Goal: Information Seeking & Learning: Learn about a topic

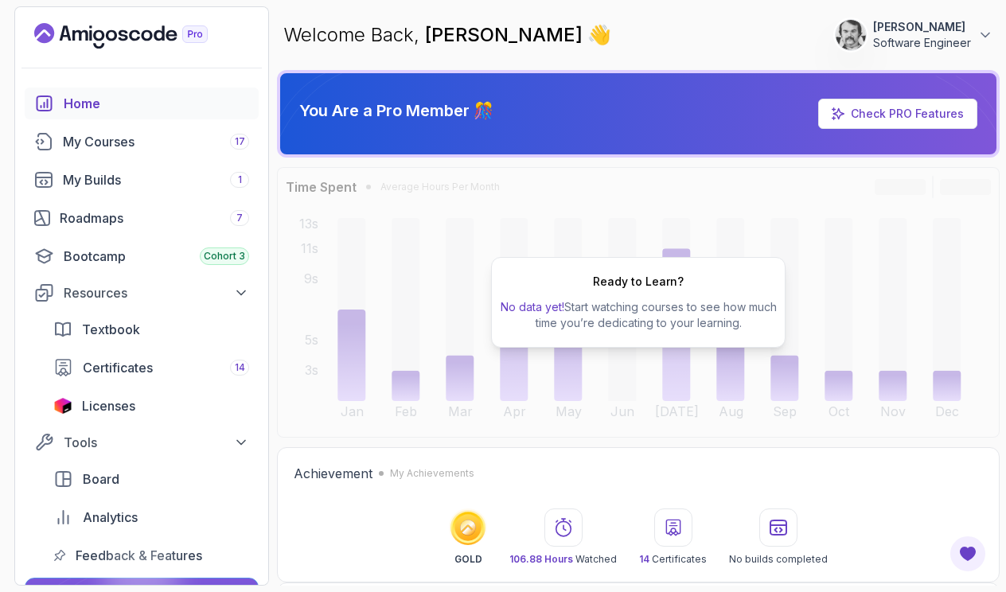
click at [537, 254] on div "Ready to Learn? No data yet! Start watching courses to see how much time you’re…" at bounding box center [638, 302] width 723 height 271
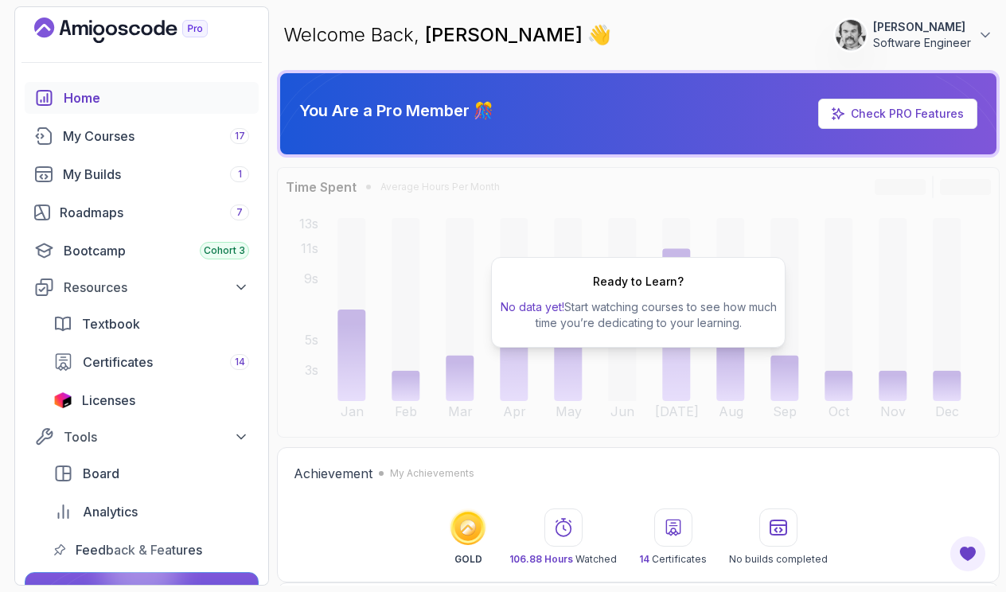
scroll to position [0, 1]
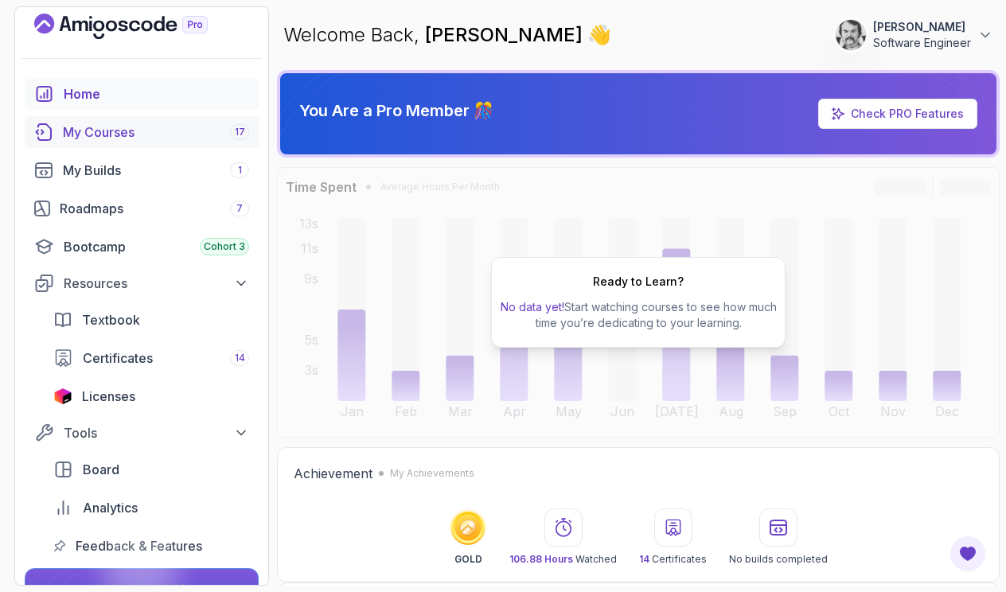
click at [111, 138] on div "My Courses 17" at bounding box center [156, 132] width 186 height 19
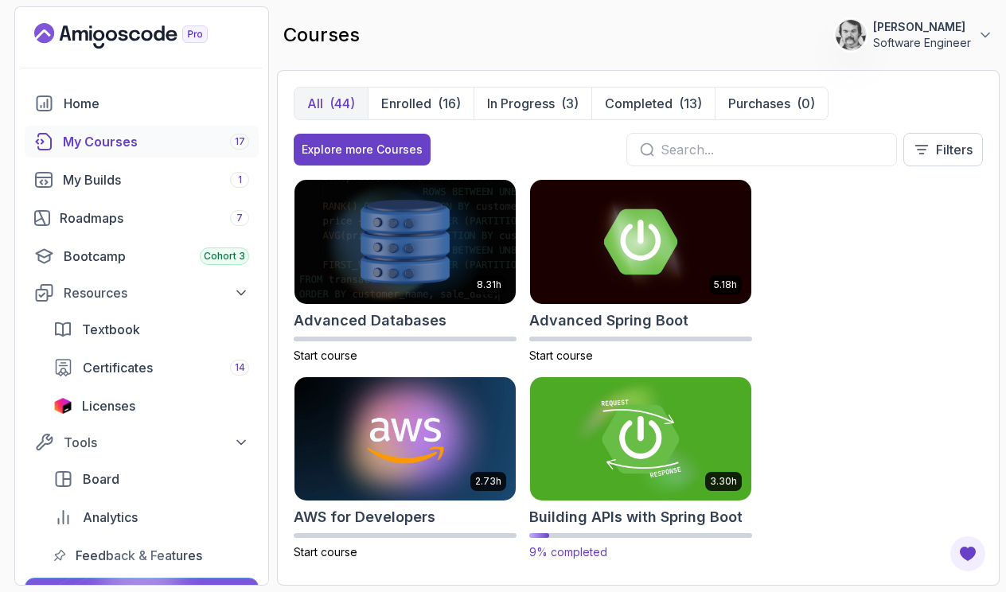
click at [581, 420] on img at bounding box center [641, 439] width 233 height 130
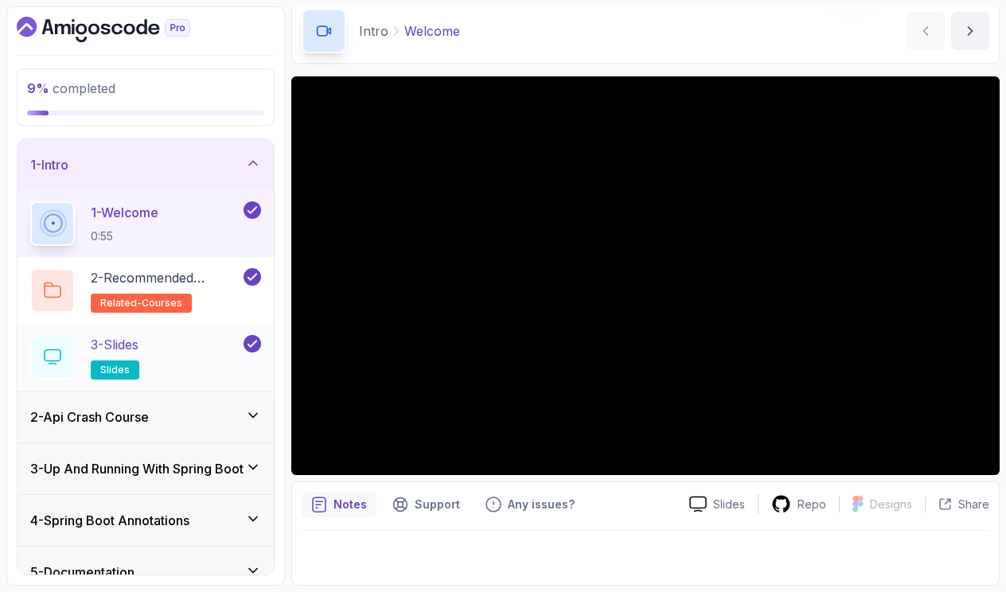
click at [120, 365] on span "slides" at bounding box center [114, 370] width 29 height 13
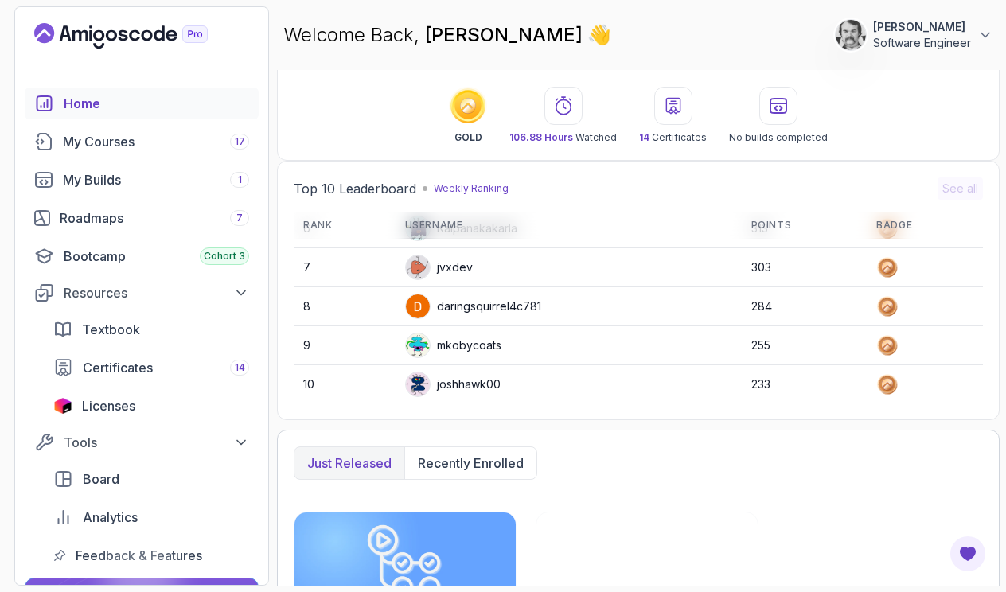
scroll to position [423, 0]
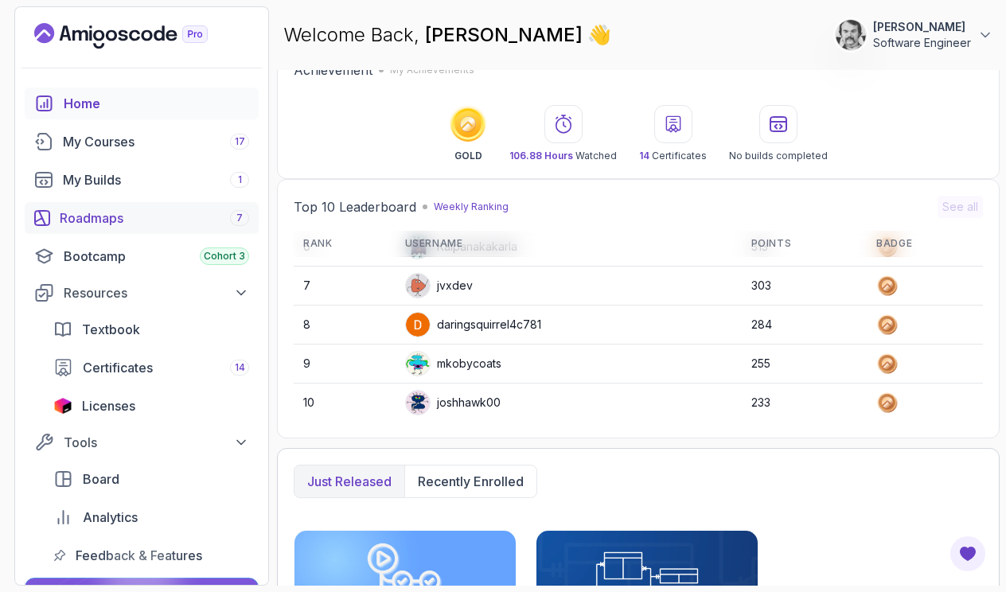
click at [110, 218] on div "Roadmaps 7" at bounding box center [155, 218] width 190 height 19
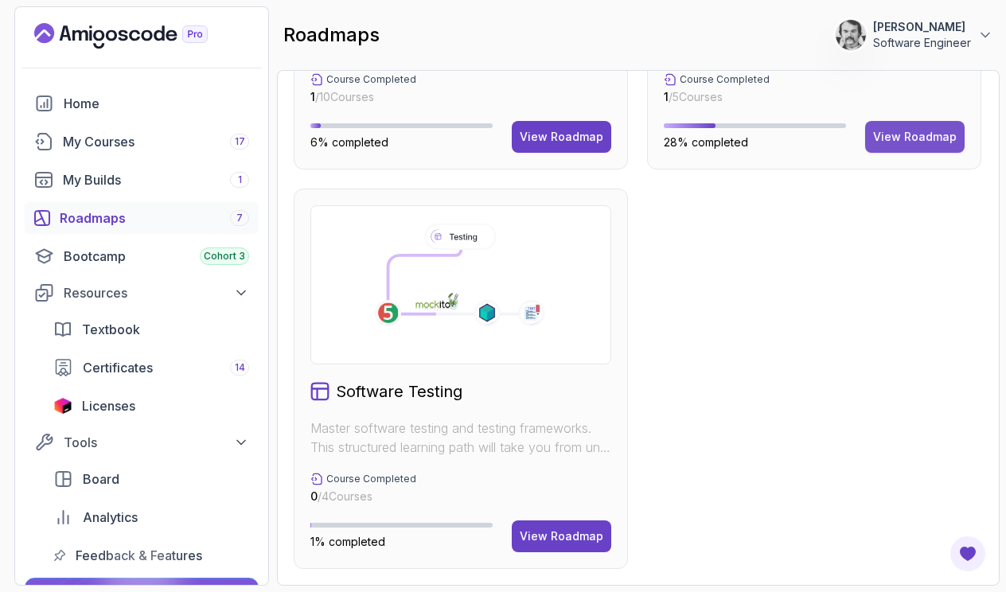
scroll to position [888, 0]
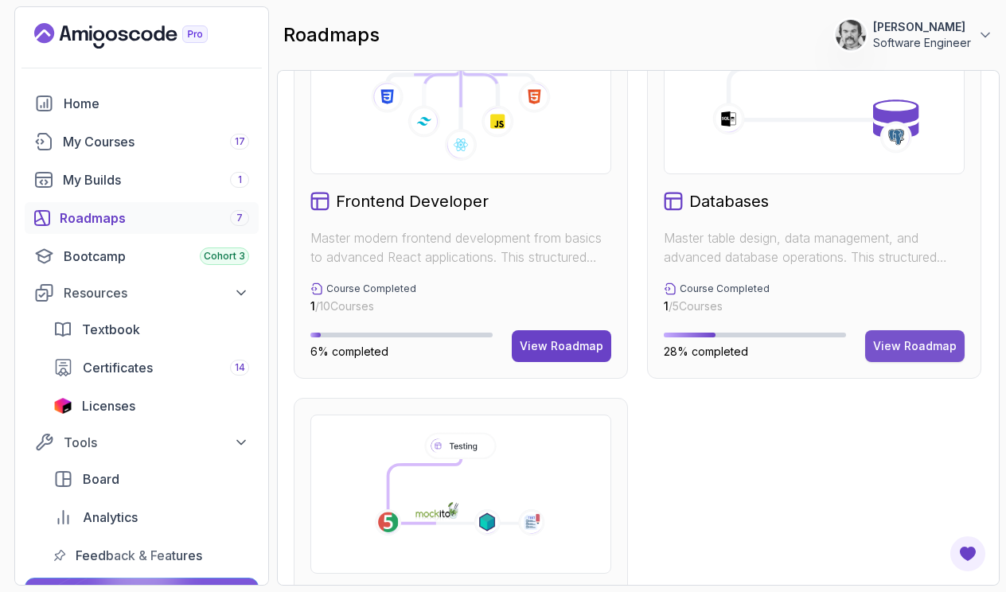
click at [919, 350] on div "View Roadmap" at bounding box center [916, 346] width 84 height 16
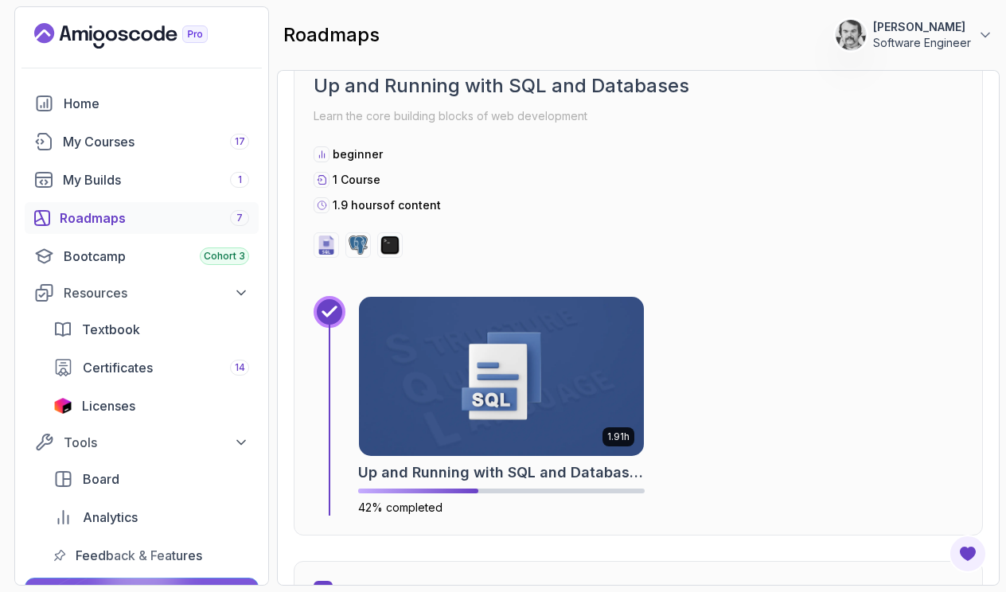
scroll to position [1159, 0]
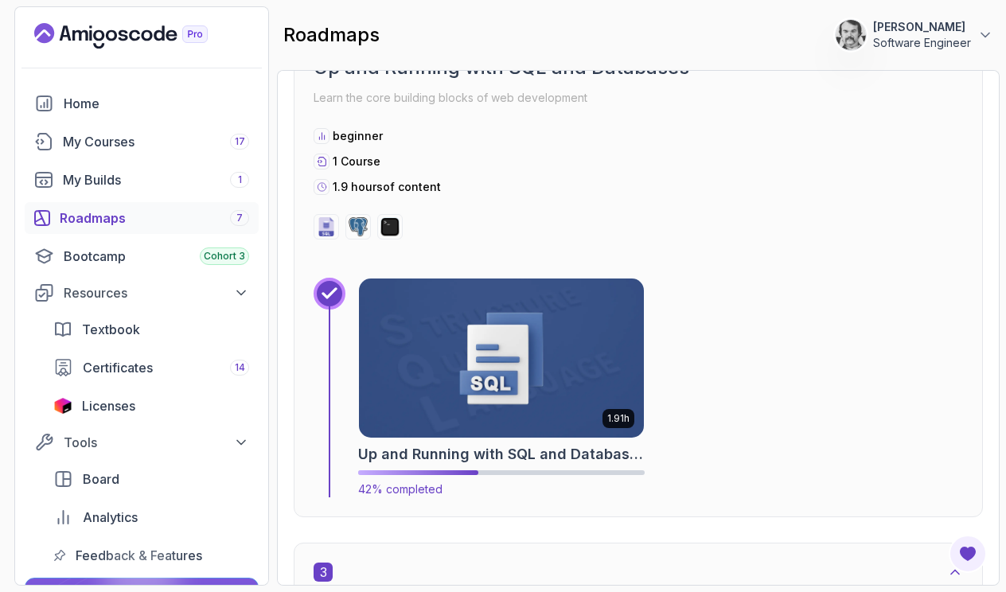
click at [539, 374] on img at bounding box center [501, 358] width 299 height 168
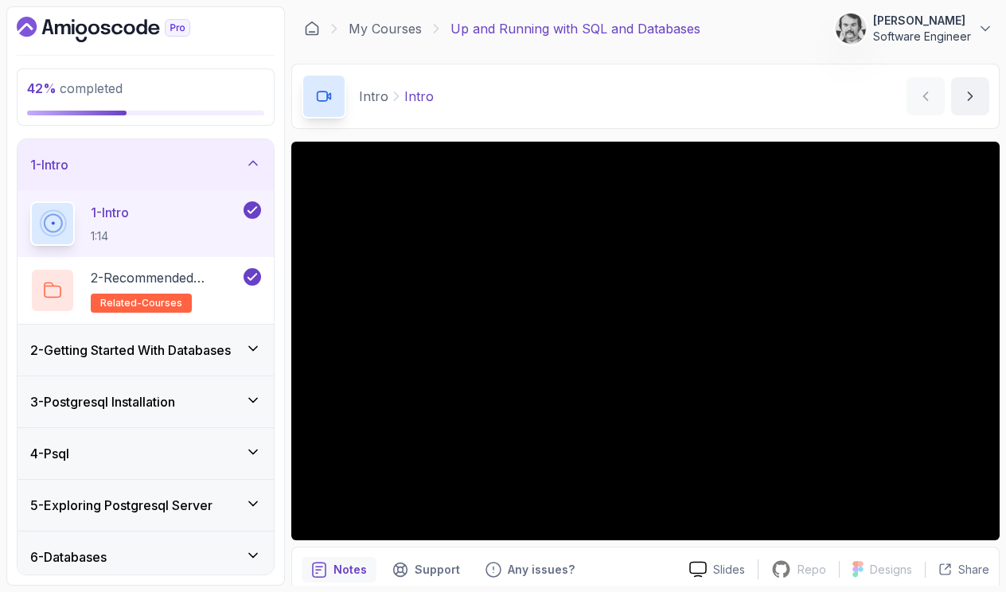
click at [253, 349] on icon at bounding box center [253, 349] width 16 height 16
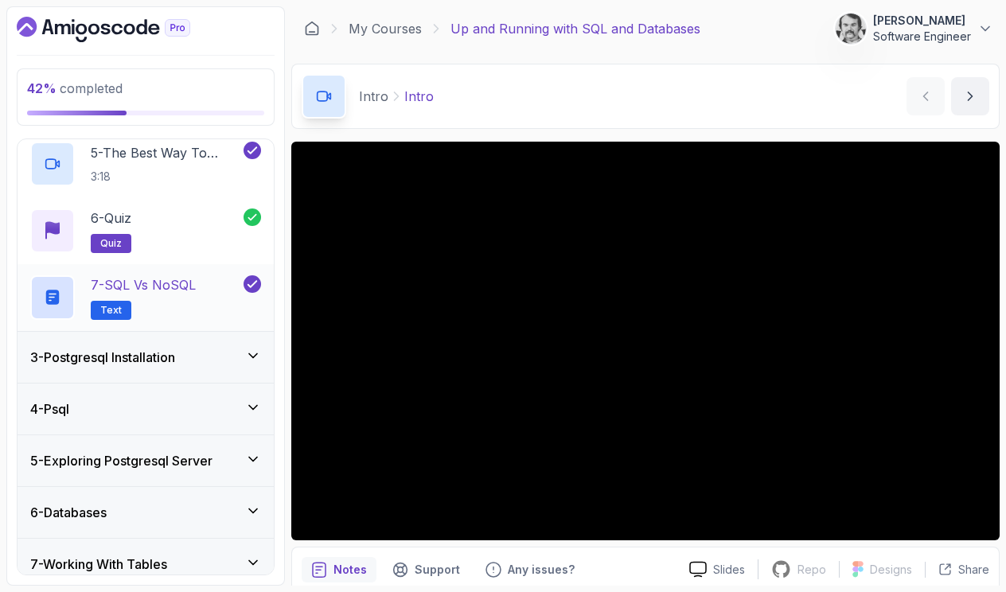
scroll to position [399, 0]
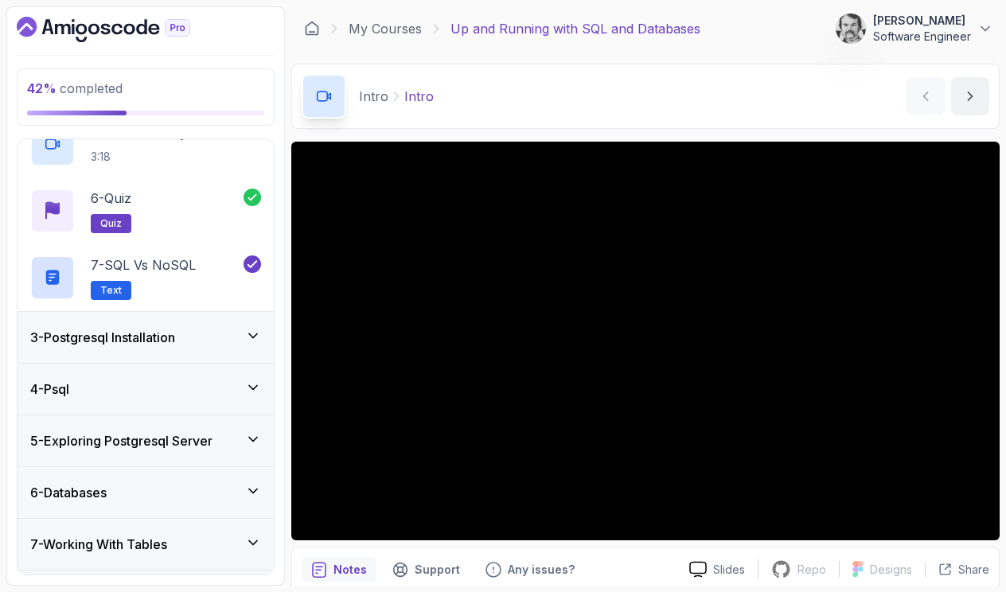
click at [254, 338] on icon at bounding box center [253, 336] width 16 height 16
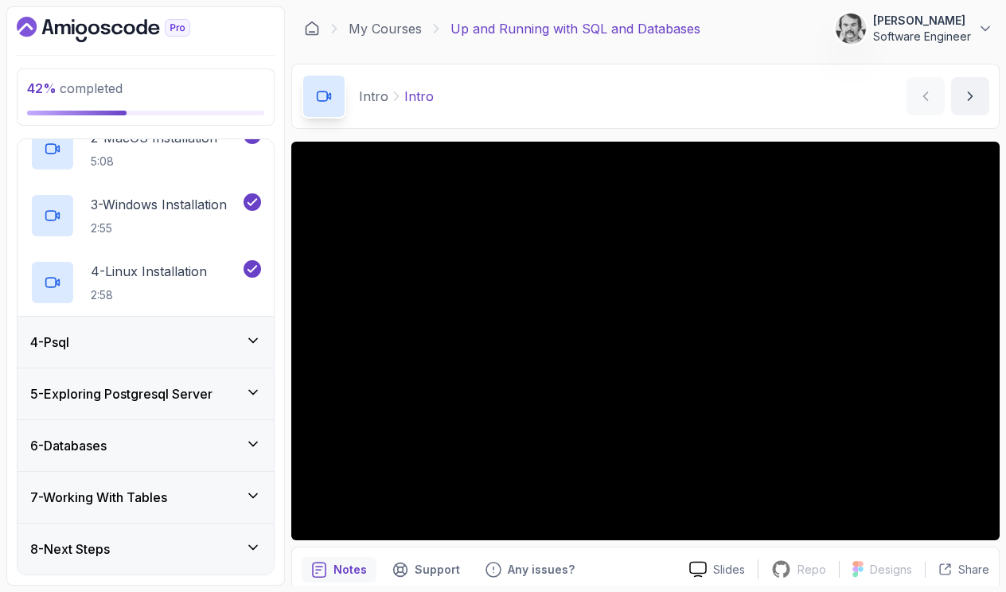
scroll to position [245, 0]
click at [255, 337] on icon at bounding box center [253, 341] width 16 height 16
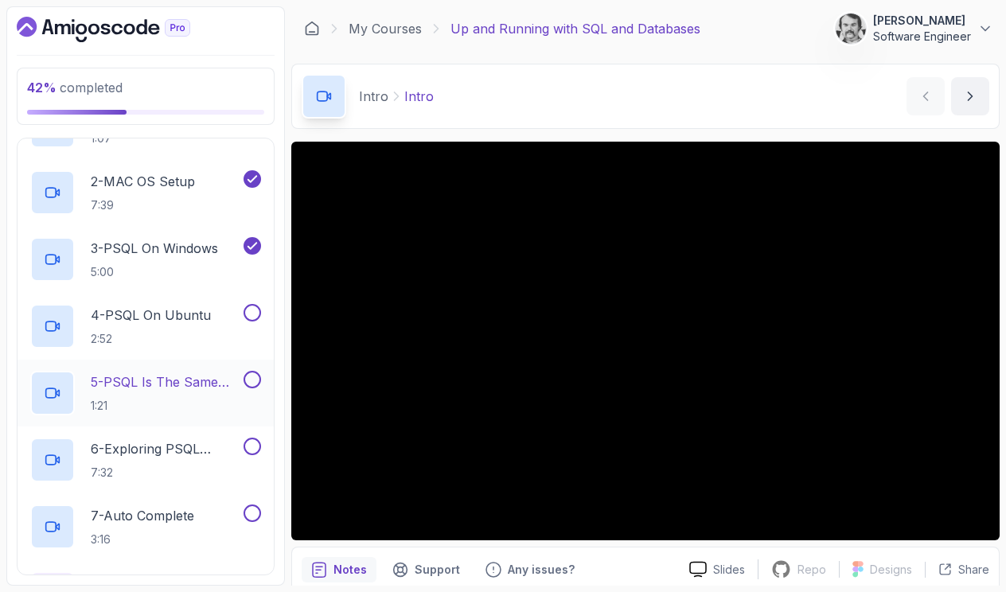
scroll to position [252, 0]
click at [200, 315] on p "4 - PSQL On Ubuntu" at bounding box center [151, 316] width 120 height 19
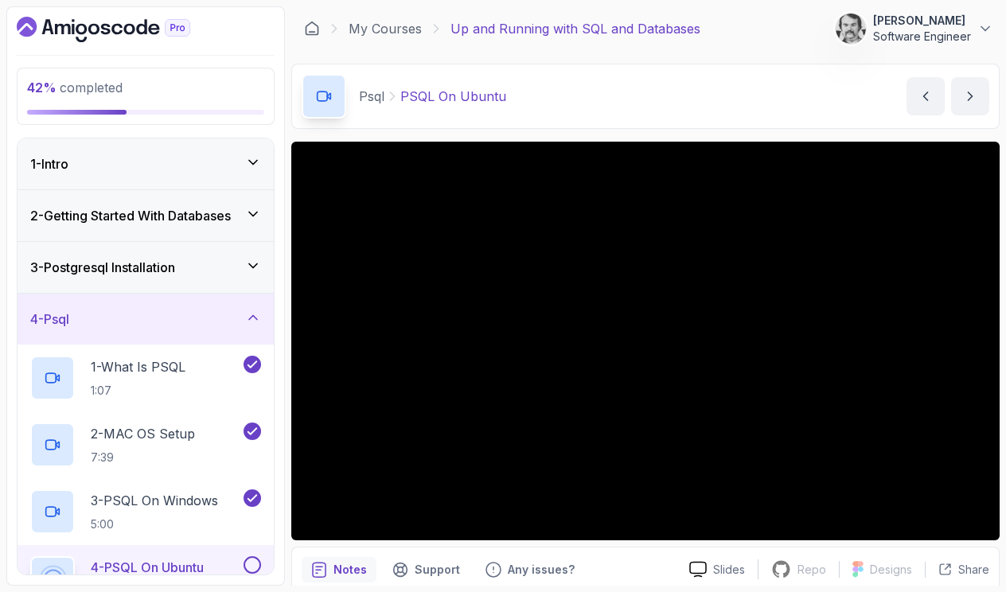
click at [254, 322] on icon at bounding box center [253, 318] width 16 height 16
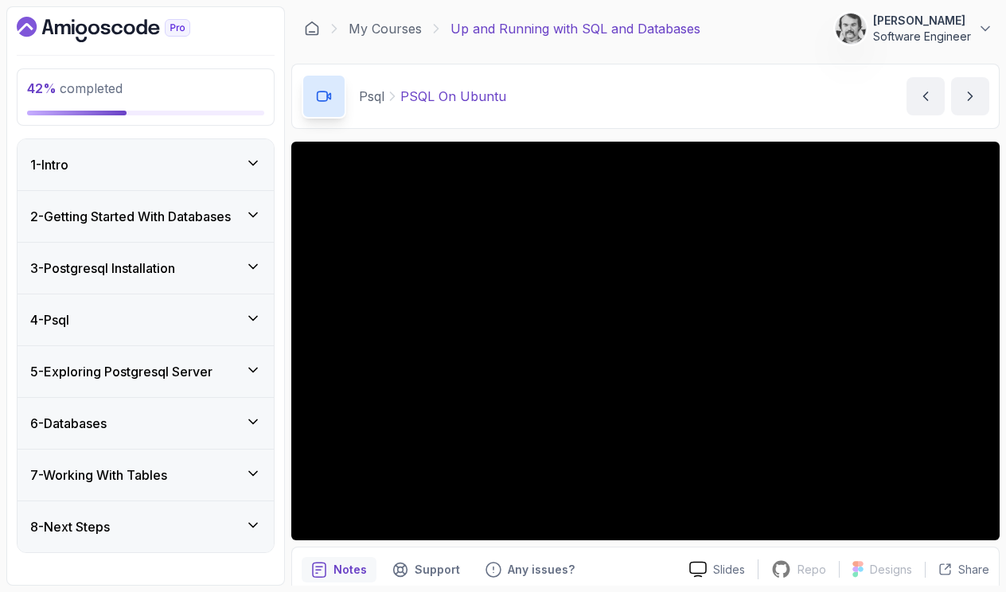
click at [251, 216] on icon at bounding box center [253, 215] width 16 height 16
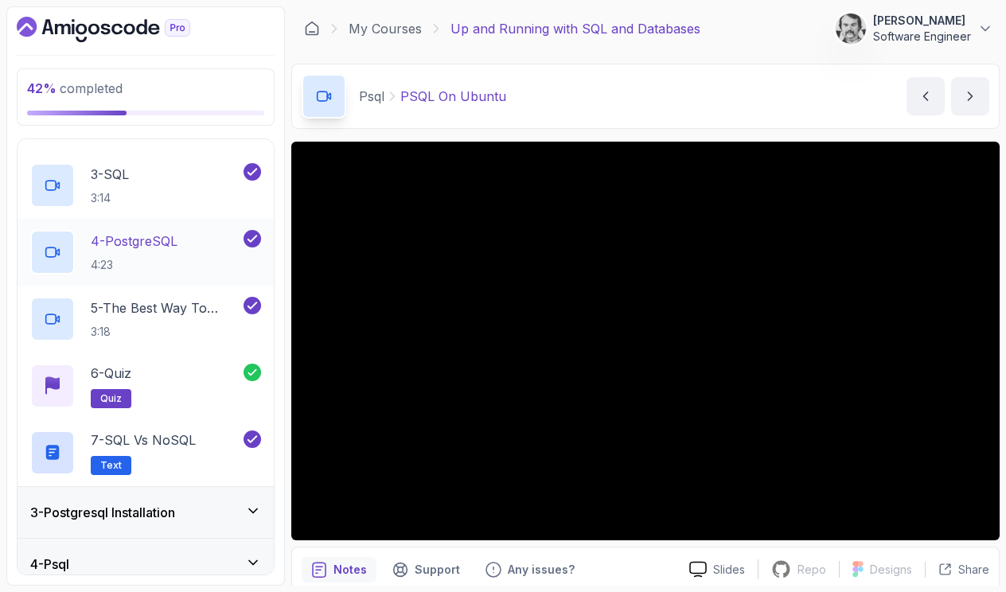
scroll to position [225, 0]
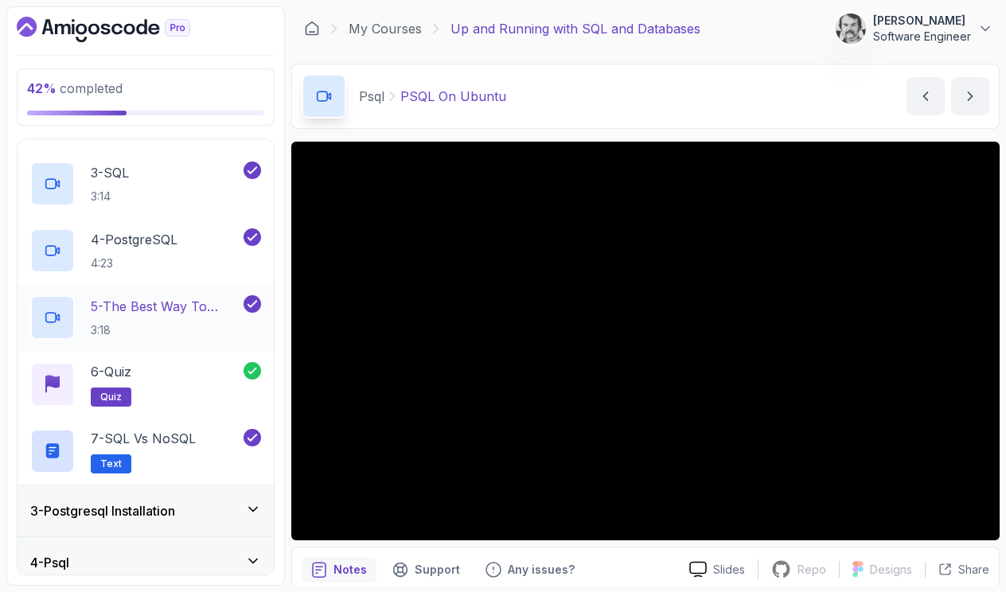
click at [172, 304] on p "5 - The Best Way To Learn SQL" at bounding box center [166, 306] width 150 height 19
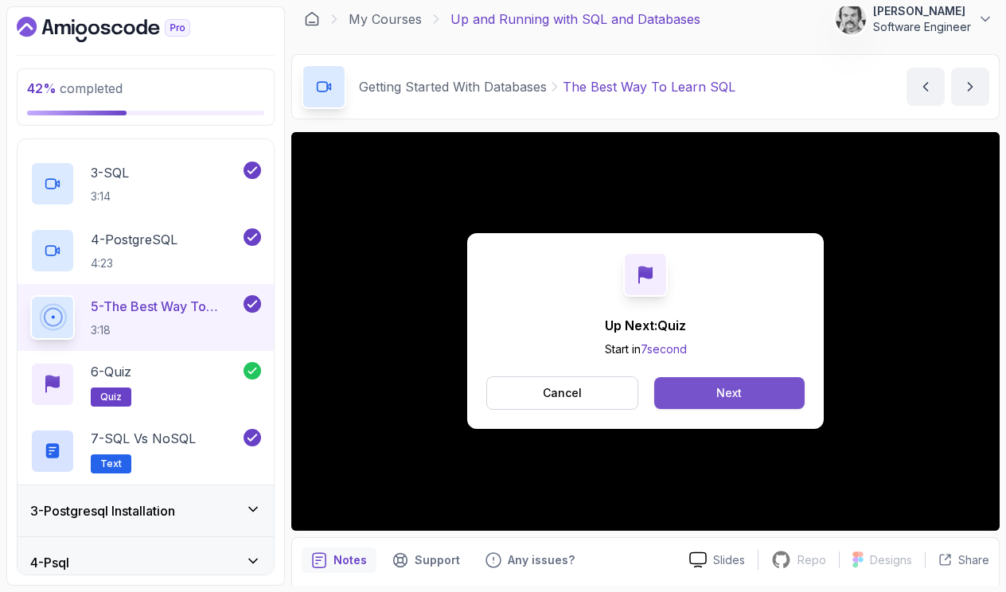
scroll to position [6, 0]
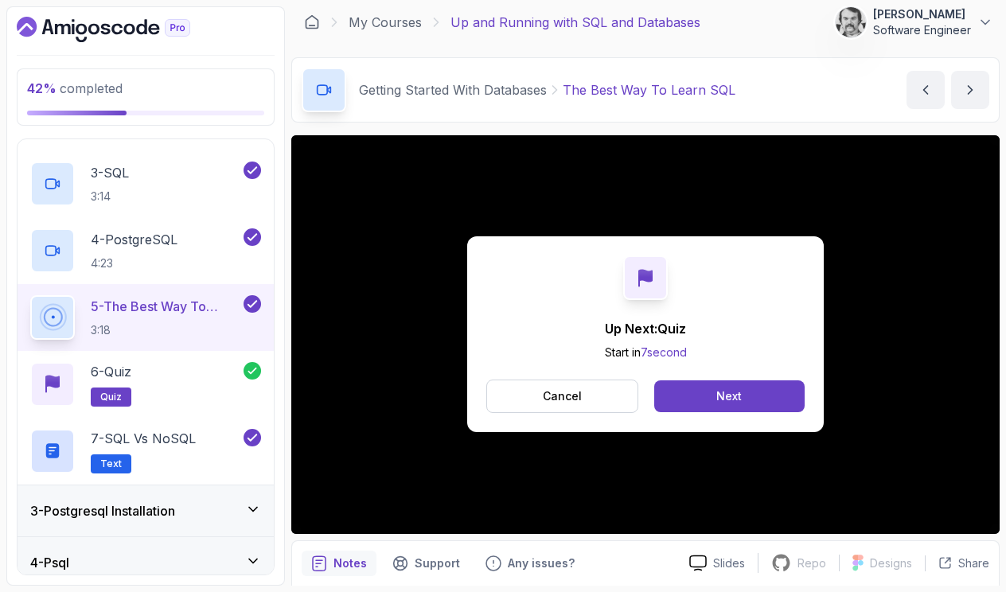
click at [743, 393] on button "Next" at bounding box center [730, 397] width 150 height 32
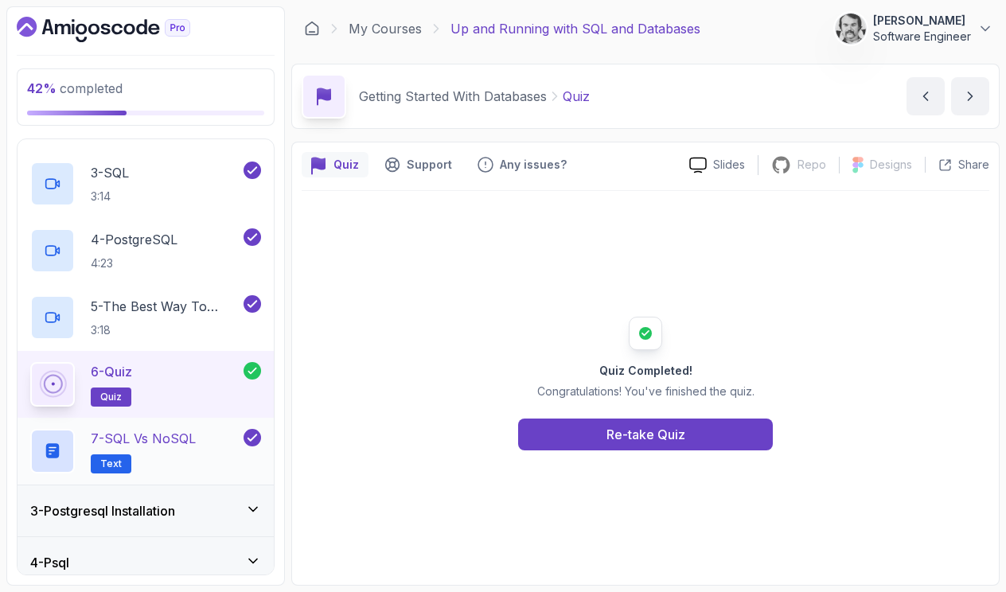
click at [154, 440] on p "7 - SQL vs NoSQL" at bounding box center [143, 438] width 105 height 19
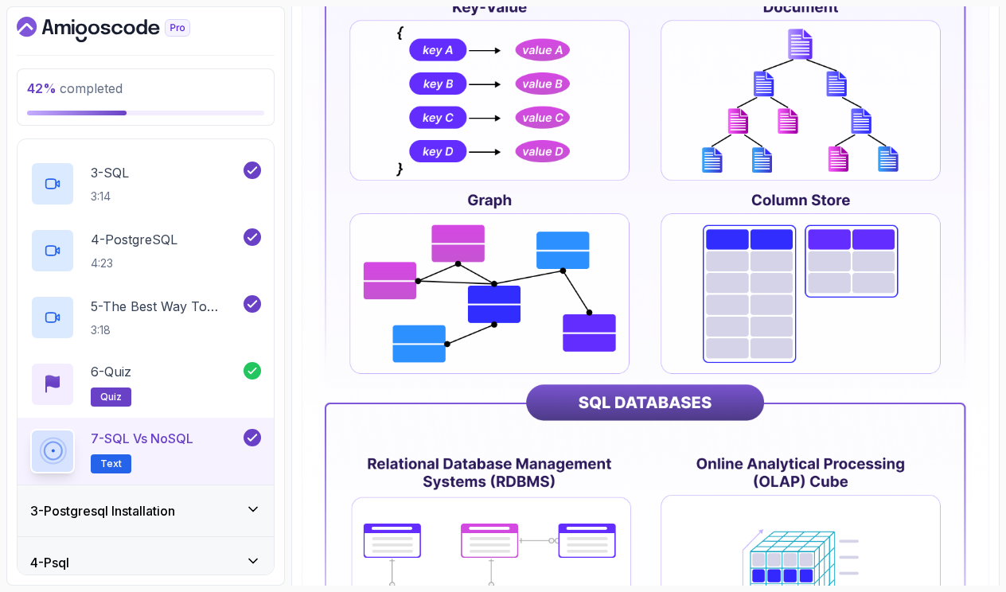
scroll to position [400, 0]
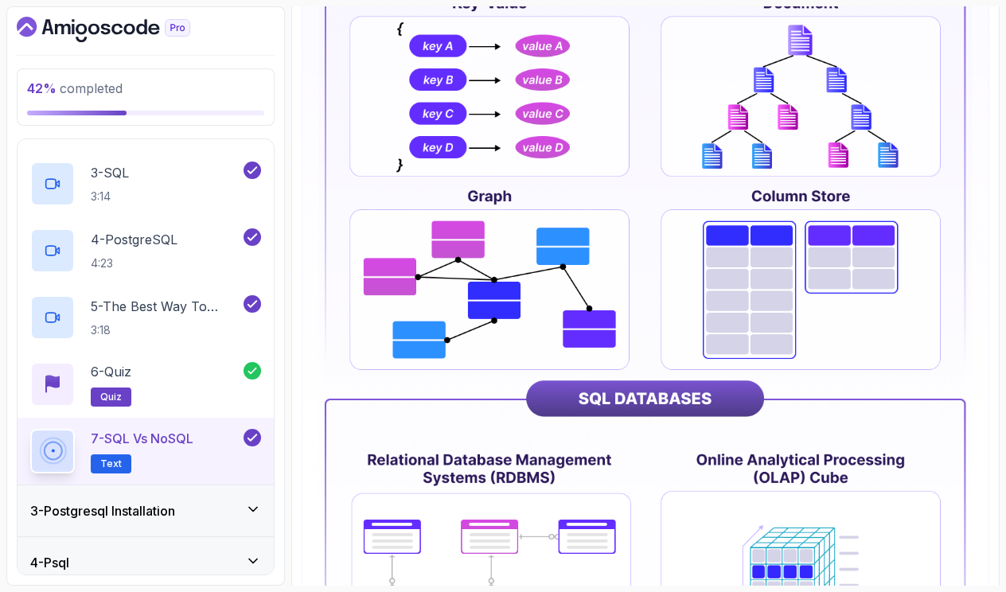
click at [754, 287] on img at bounding box center [646, 287] width 688 height 853
